Goal: Transaction & Acquisition: Subscribe to service/newsletter

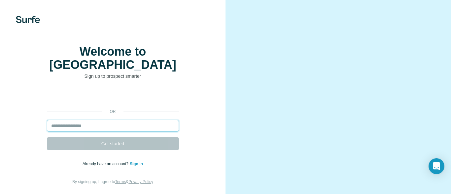
click at [115, 127] on input "email" at bounding box center [113, 126] width 132 height 12
type input "**********"
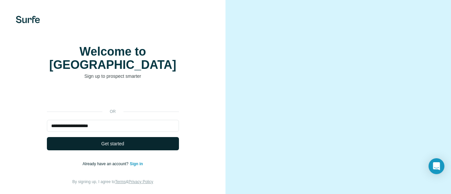
click at [116, 144] on span "Get started" at bounding box center [112, 143] width 23 height 7
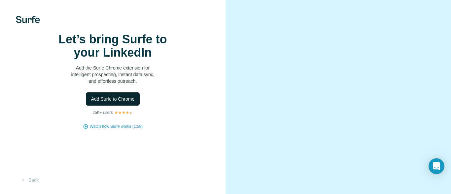
click at [128, 102] on span "Add Surfe to Chrome" at bounding box center [113, 99] width 44 height 7
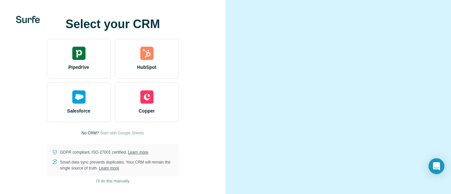
scroll to position [49, 0]
click at [120, 180] on span "I’ll do this manually" at bounding box center [112, 181] width 33 height 6
